Goal: Task Accomplishment & Management: Manage account settings

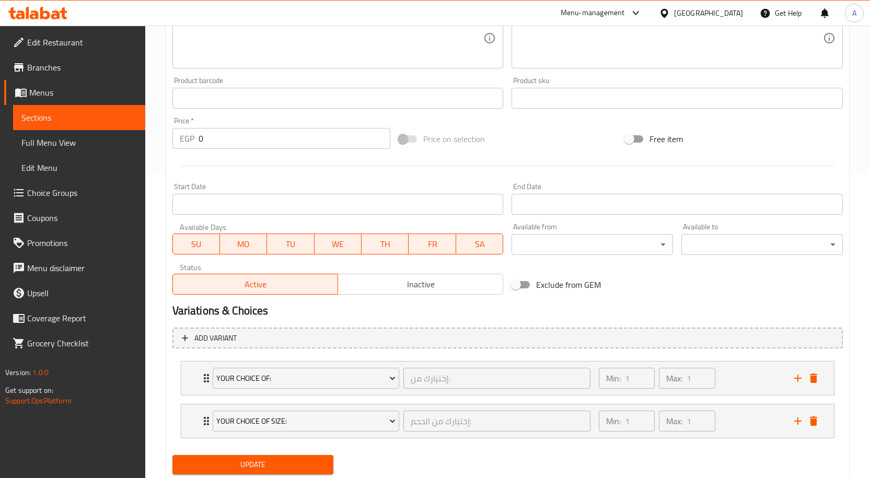
scroll to position [336, 0]
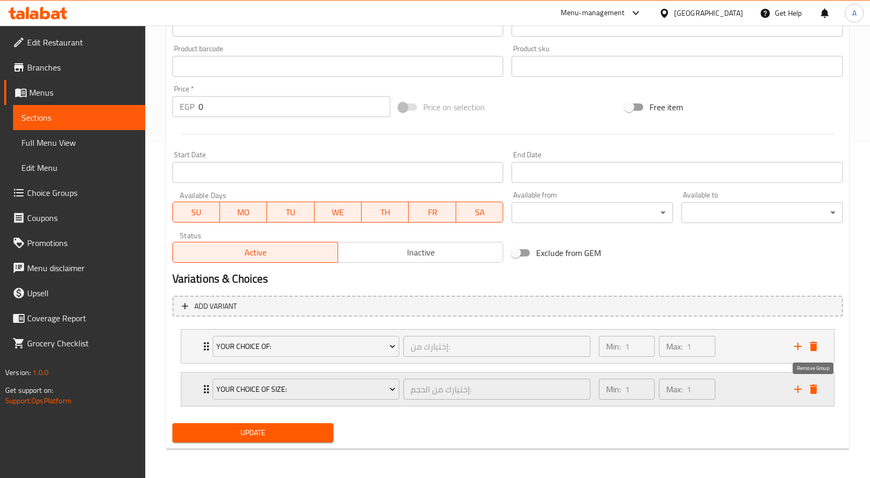
click at [815, 386] on icon "delete" at bounding box center [813, 389] width 7 height 9
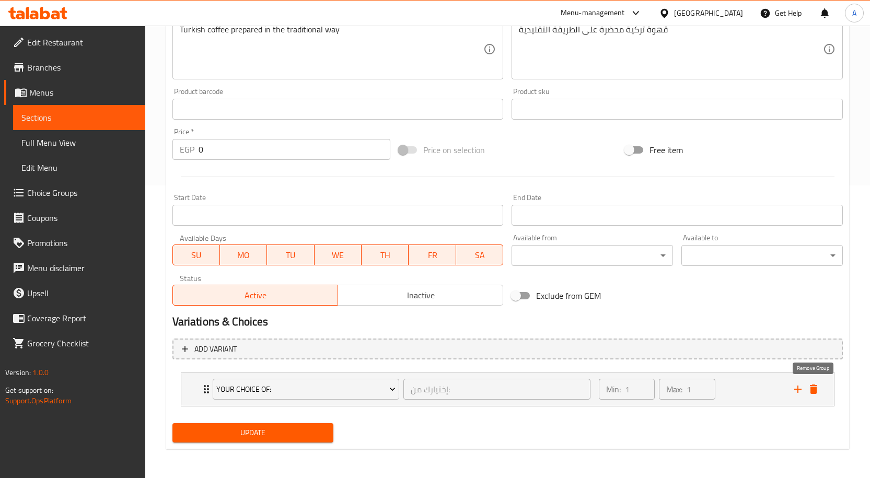
scroll to position [293, 0]
click at [307, 431] on span "Update" at bounding box center [253, 432] width 145 height 13
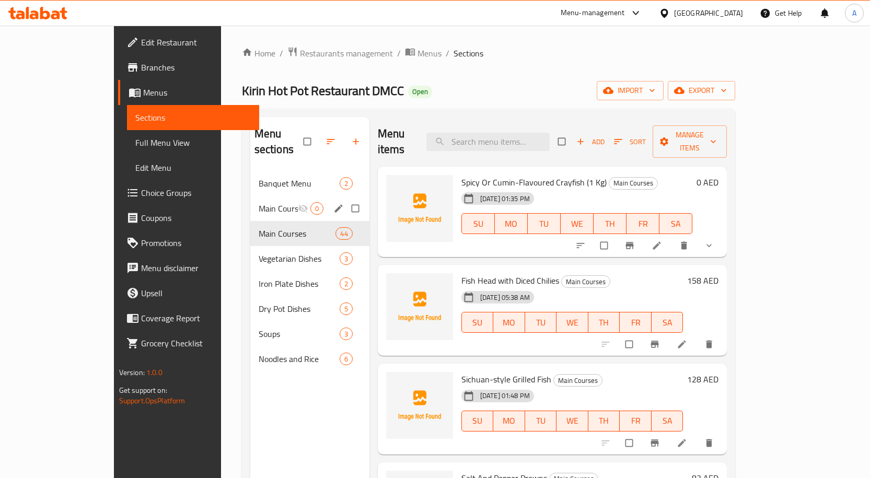
click at [345, 199] on input "Menu sections" at bounding box center [356, 209] width 22 height 20
checkbox input "true"
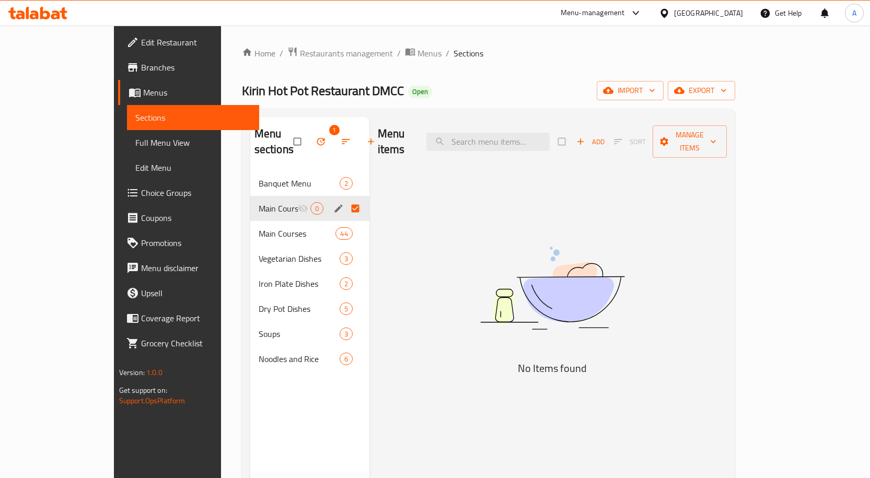
click at [316, 136] on span "button" at bounding box center [322, 141] width 13 height 10
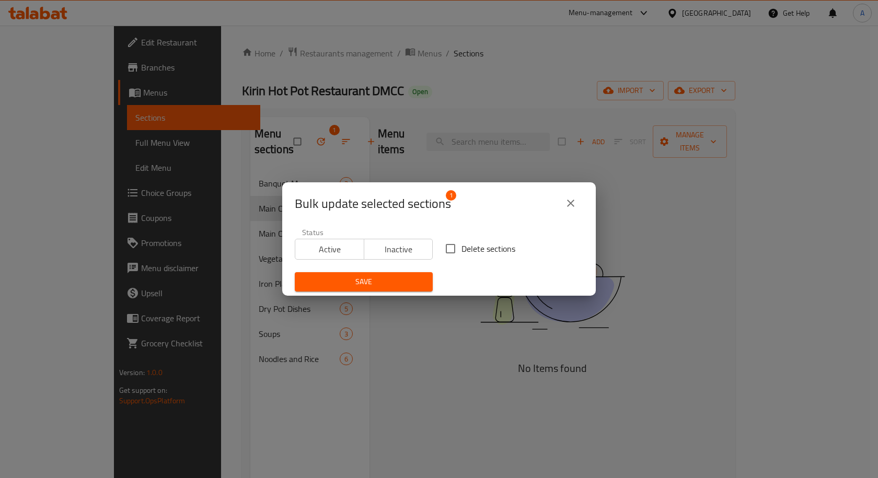
click at [466, 249] on span "Delete sections" at bounding box center [488, 249] width 54 height 13
click at [461, 249] on input "Delete sections" at bounding box center [451, 249] width 22 height 22
checkbox input "true"
click at [397, 284] on span "Save" at bounding box center [363, 281] width 121 height 13
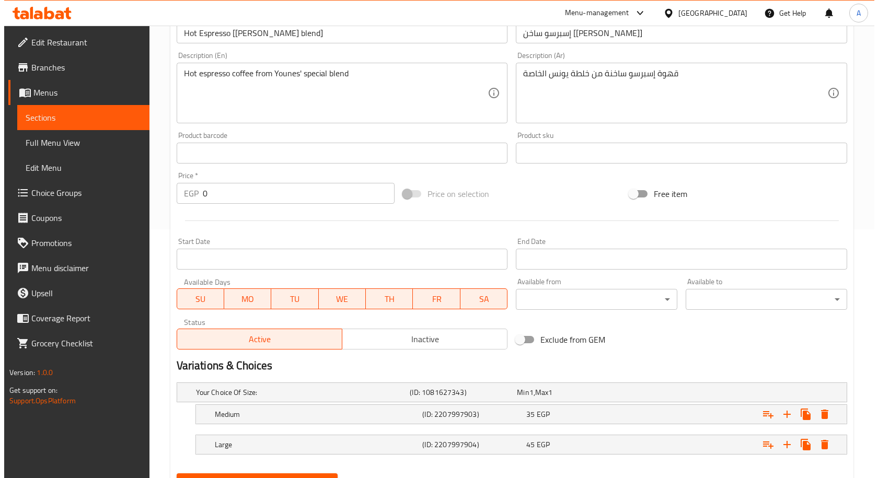
scroll to position [299, 0]
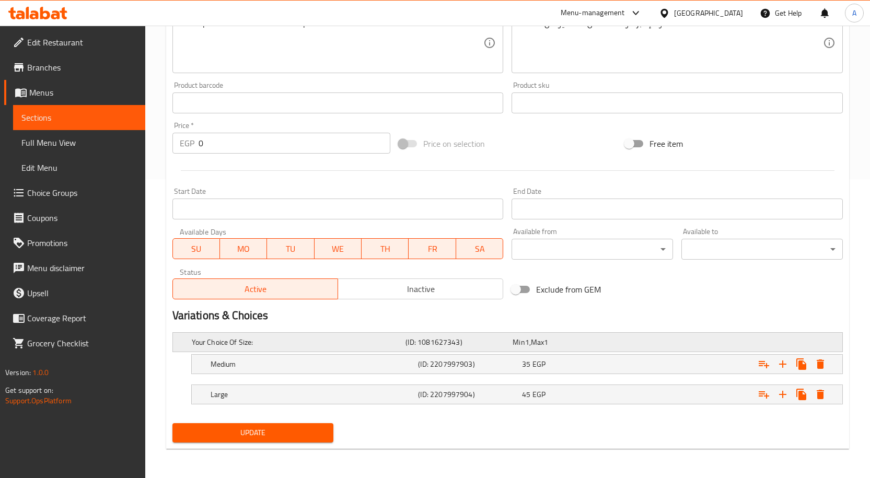
click at [807, 343] on div "Expand" at bounding box center [725, 342] width 214 height 4
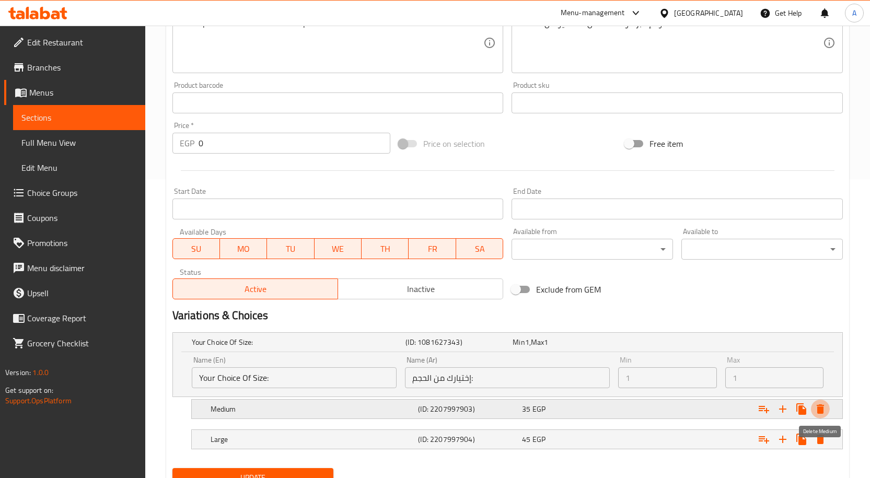
click at [824, 403] on icon "Expand" at bounding box center [820, 409] width 13 height 13
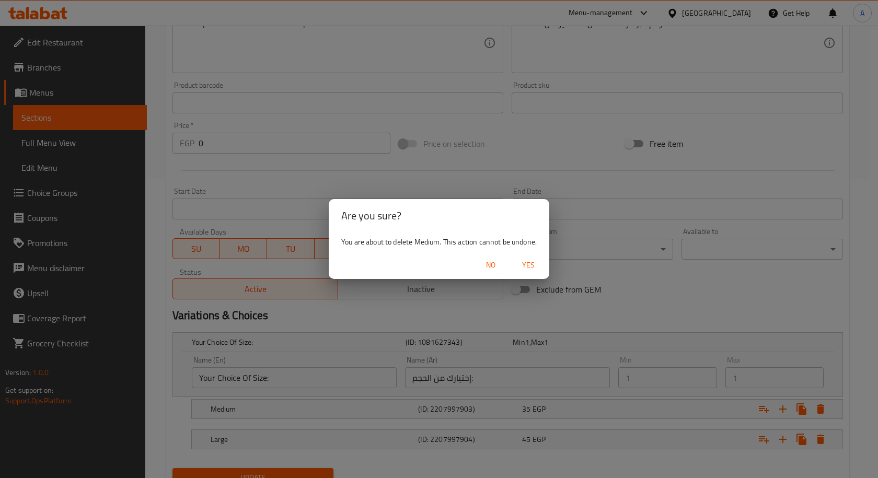
click at [525, 263] on span "Yes" at bounding box center [528, 265] width 25 height 13
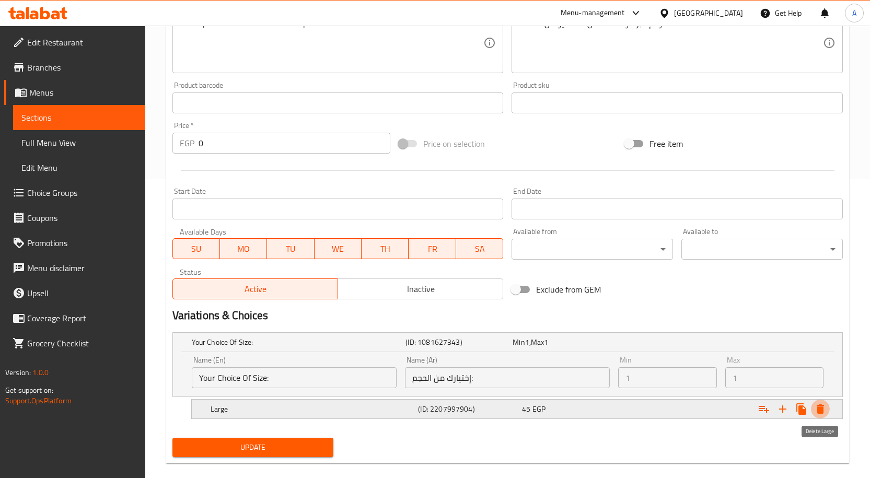
click at [819, 405] on icon "Expand" at bounding box center [820, 409] width 7 height 9
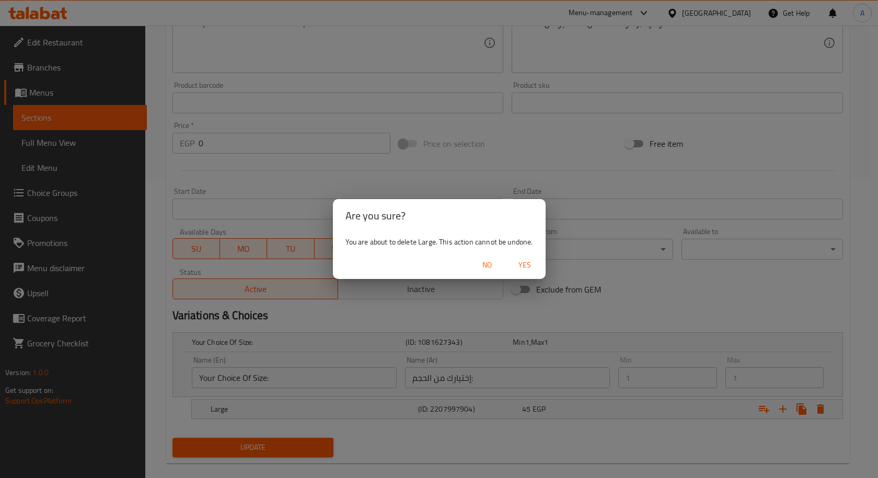
click at [523, 266] on span "Yes" at bounding box center [524, 265] width 25 height 13
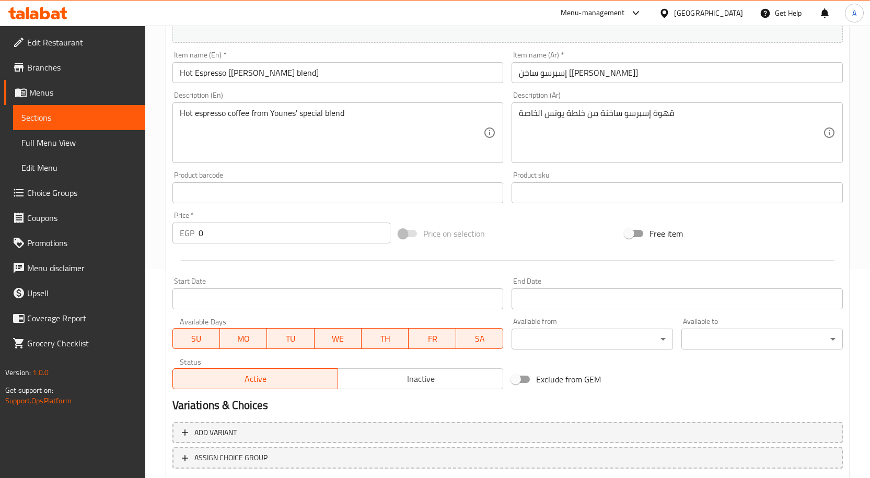
scroll to position [275, 0]
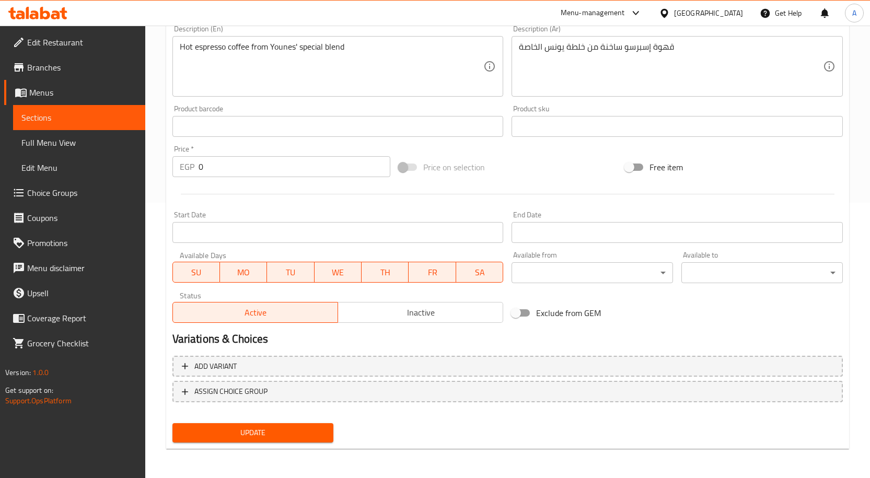
click at [283, 437] on span "Update" at bounding box center [253, 432] width 145 height 13
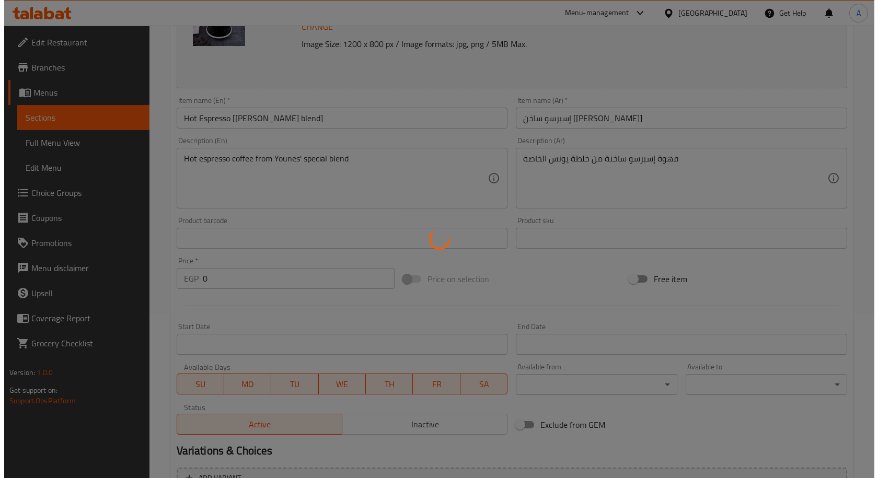
scroll to position [0, 0]
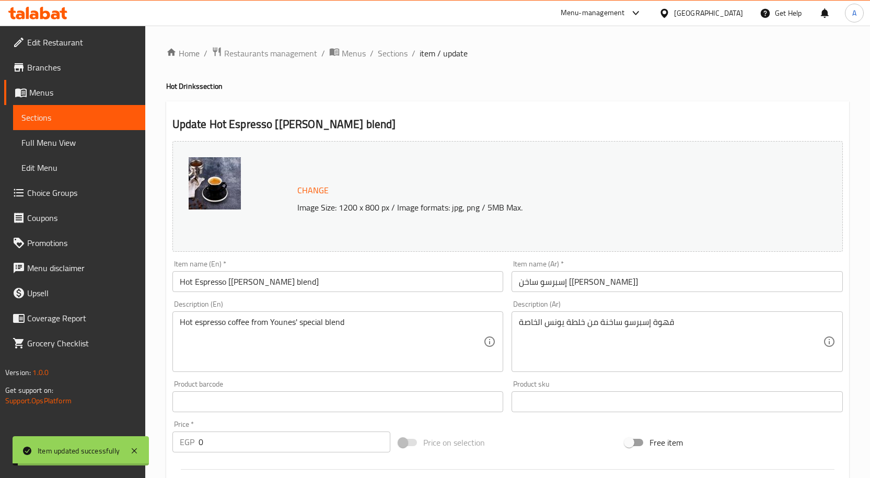
click at [384, 54] on span "Sections" at bounding box center [393, 53] width 30 height 13
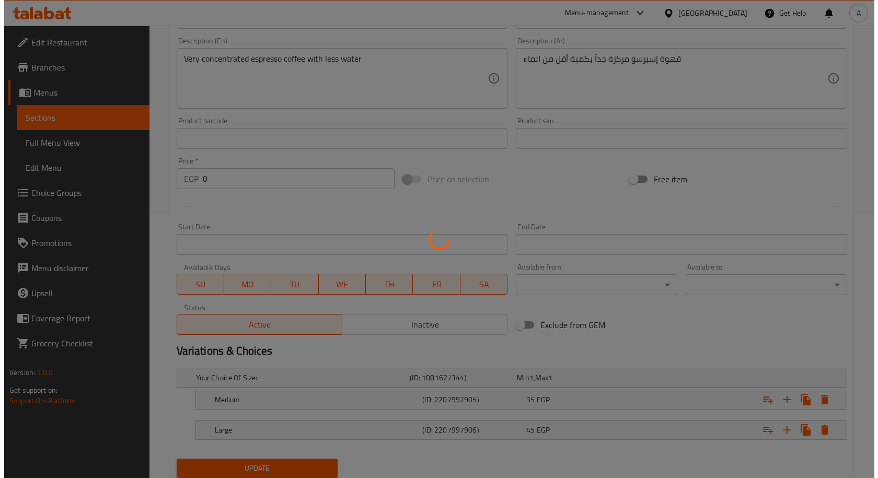
scroll to position [299, 0]
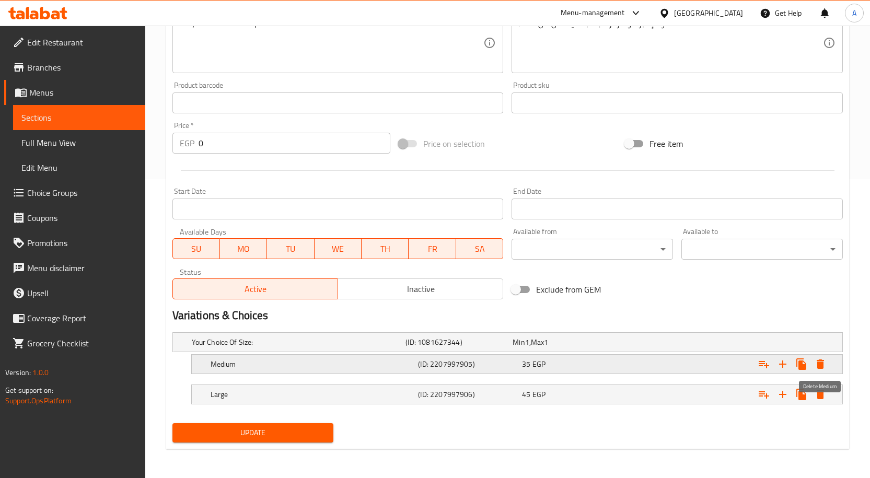
click at [819, 363] on icon "Expand" at bounding box center [820, 364] width 7 height 9
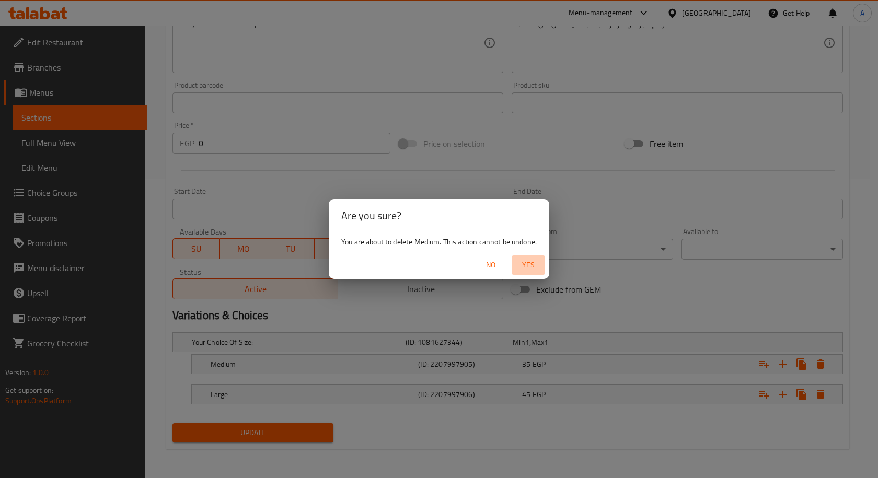
click at [534, 259] on span "Yes" at bounding box center [528, 265] width 25 height 13
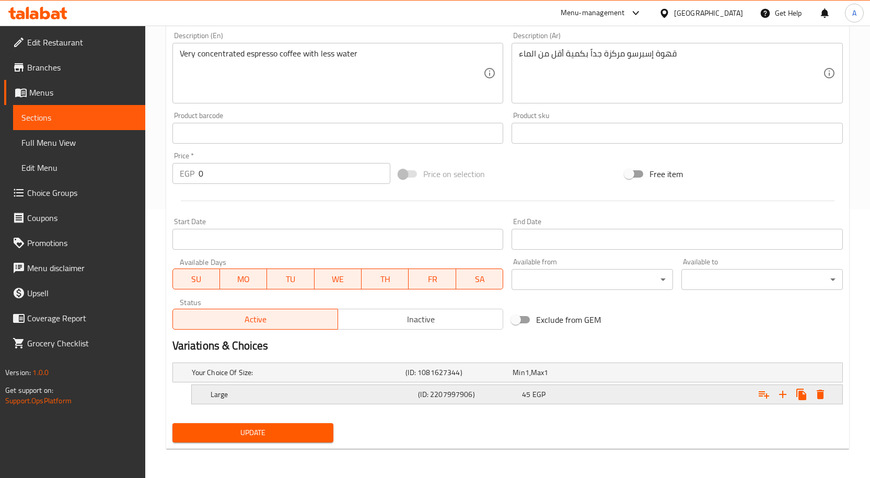
click at [821, 394] on icon "Expand" at bounding box center [820, 394] width 7 height 9
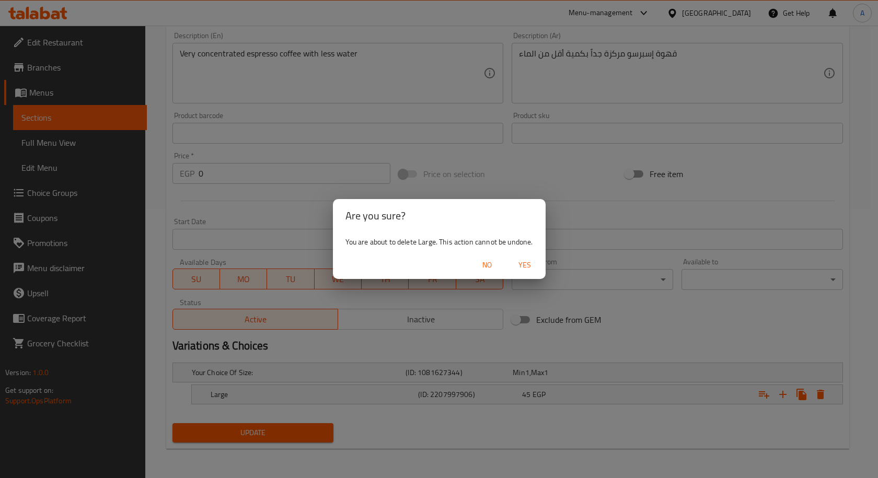
click at [529, 263] on span "Yes" at bounding box center [524, 265] width 25 height 13
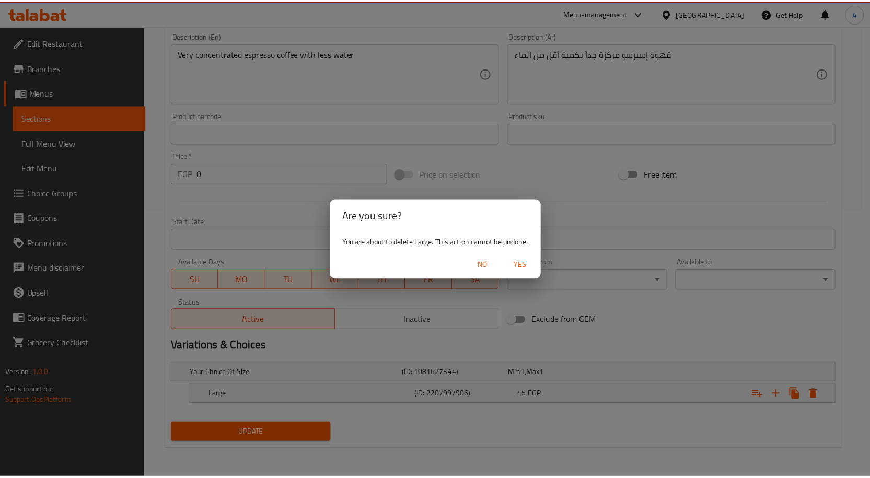
scroll to position [265, 0]
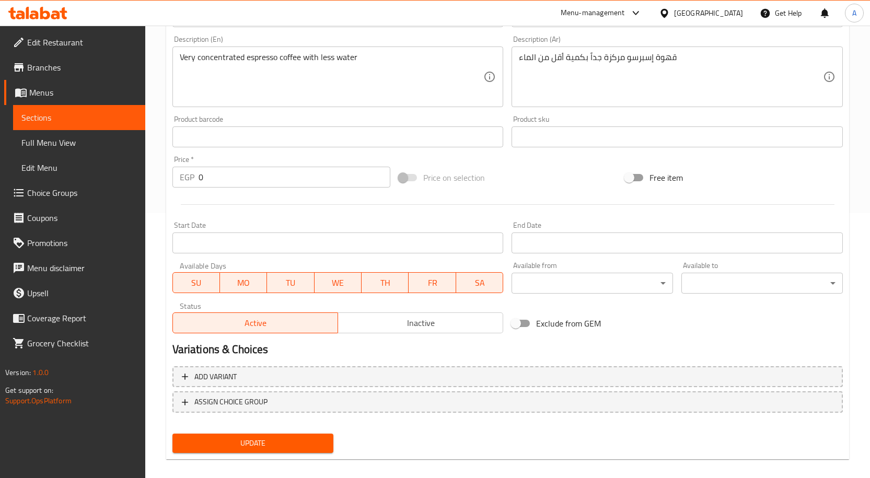
click at [292, 447] on span "Update" at bounding box center [253, 443] width 145 height 13
